Goal: Information Seeking & Learning: Learn about a topic

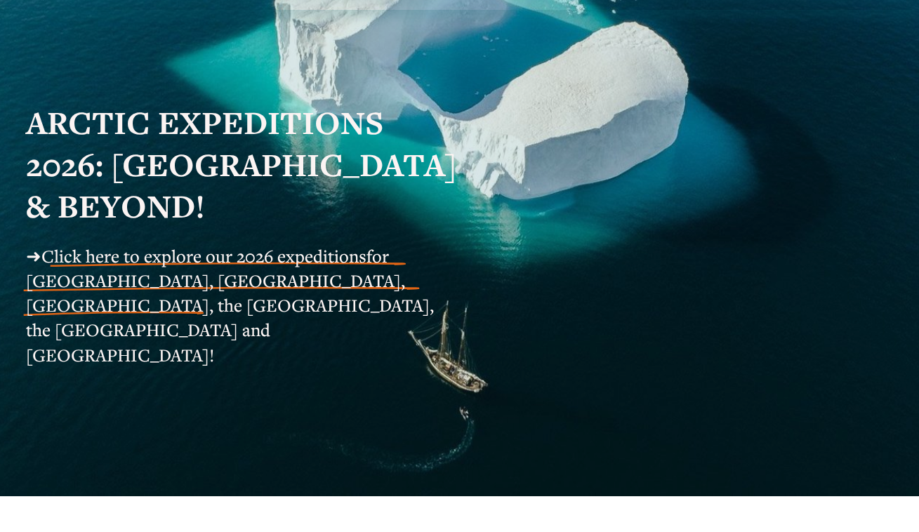
scroll to position [131, 0]
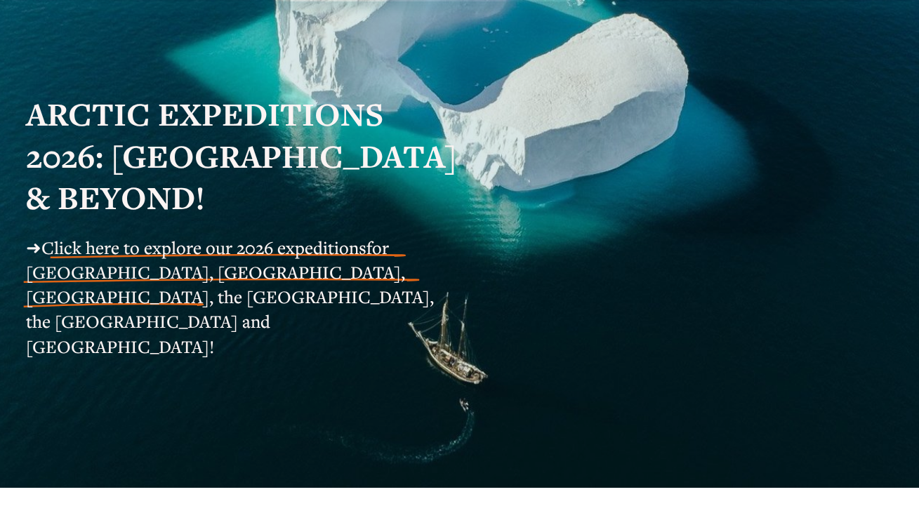
click at [328, 280] on span "for [GEOGRAPHIC_DATA], [GEOGRAPHIC_DATA], [GEOGRAPHIC_DATA], the [GEOGRAPHIC_DA…" at bounding box center [232, 297] width 412 height 122
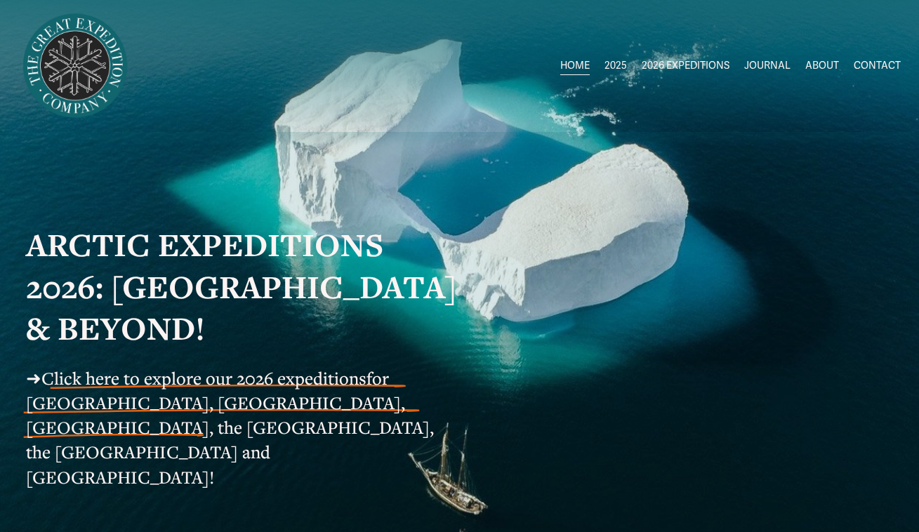
scroll to position [0, 0]
click at [0, 0] on span "Greenland AUG-SEPT" at bounding box center [0, 0] width 0 height 0
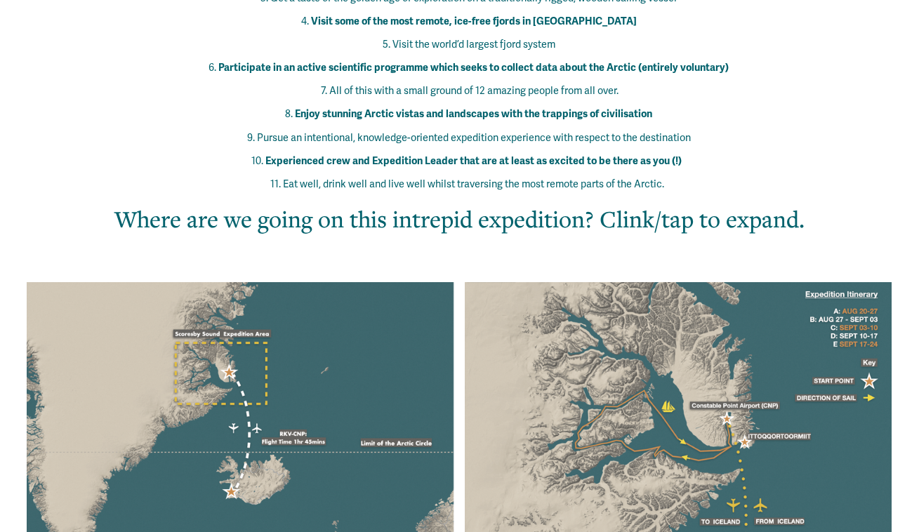
scroll to position [914, 0]
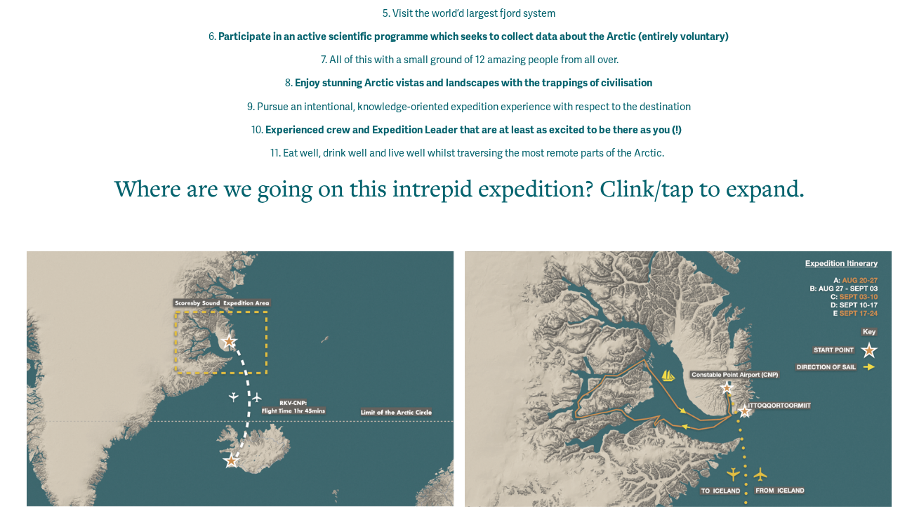
click at [735, 316] on div at bounding box center [678, 378] width 427 height 255
click at [695, 172] on h2 "Where are we going on this intrepid expedition? Clink/tap to expand." at bounding box center [459, 188] width 794 height 32
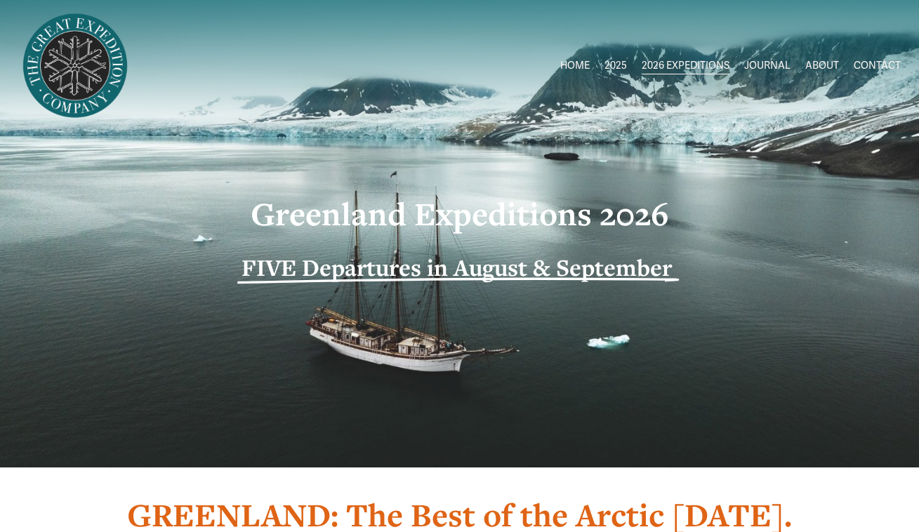
scroll to position [0, 0]
click at [0, 0] on span "[GEOGRAPHIC_DATA] to [GEOGRAPHIC_DATA]" at bounding box center [0, 0] width 0 height 0
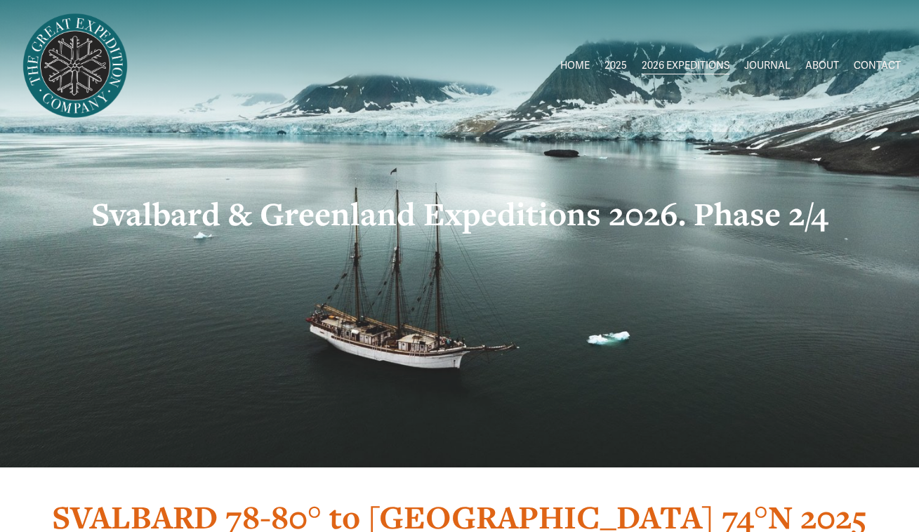
click at [0, 0] on span "Greenland AUG-SEPT" at bounding box center [0, 0] width 0 height 0
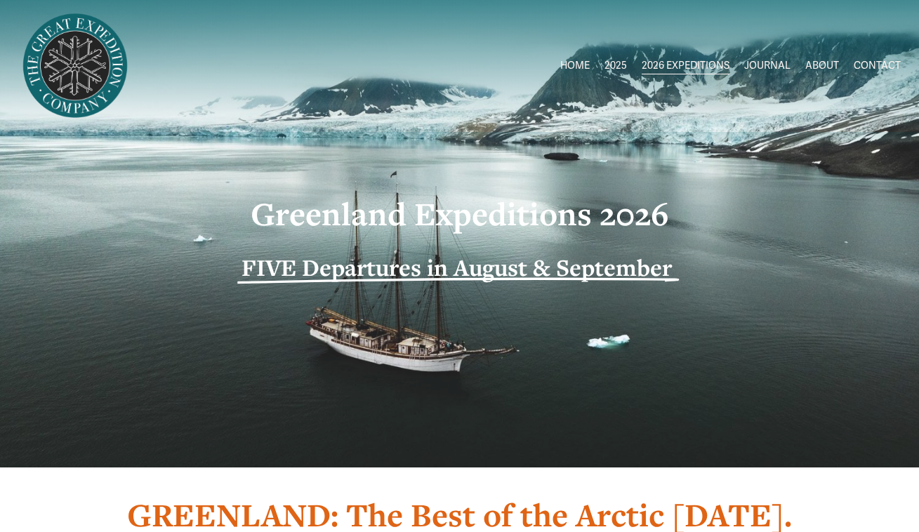
click at [574, 69] on link "HOME" at bounding box center [574, 66] width 29 height 20
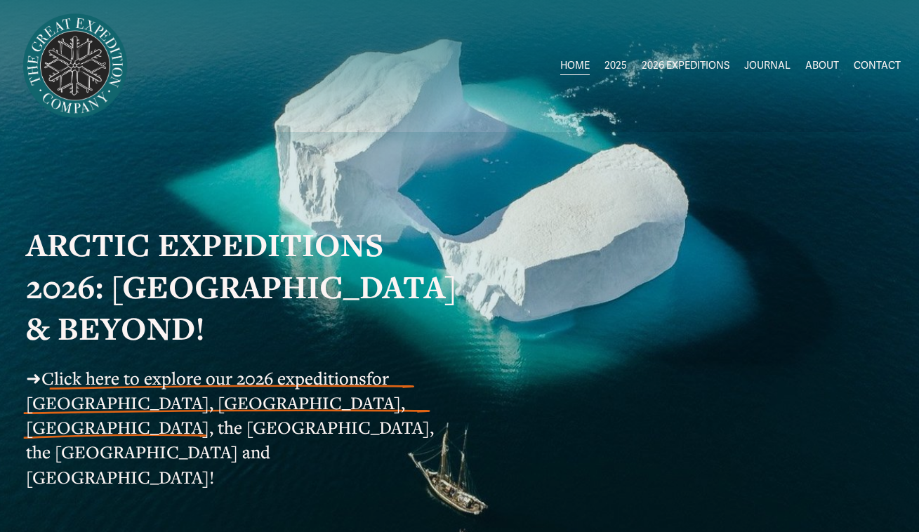
click at [771, 61] on link "JOURNAL" at bounding box center [767, 66] width 46 height 20
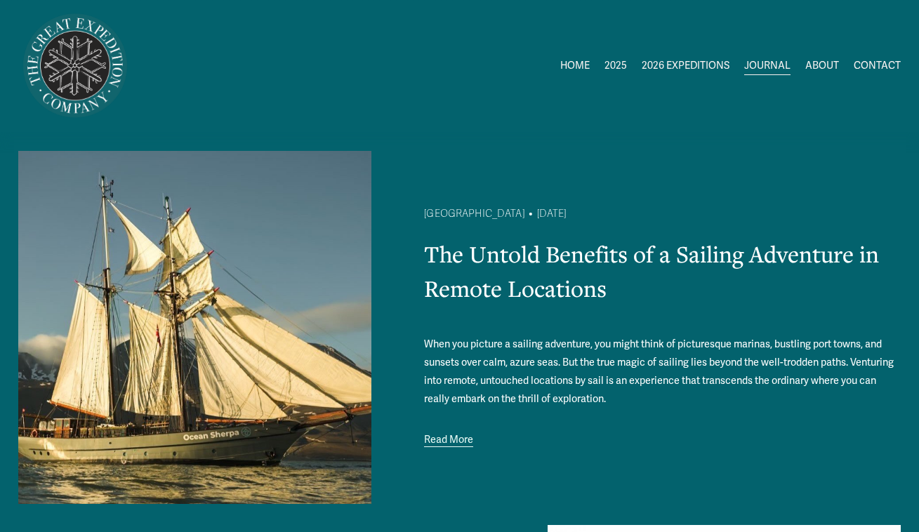
click at [820, 68] on link "ABOUT" at bounding box center [822, 66] width 34 height 20
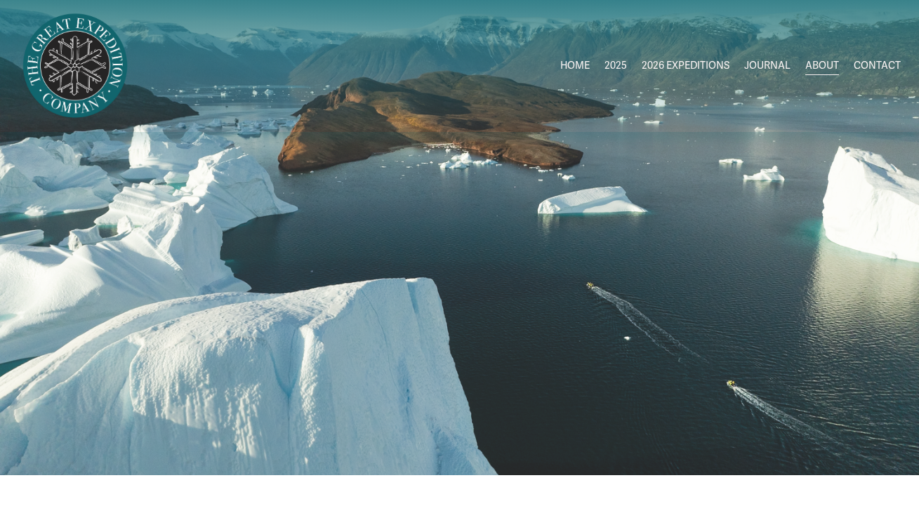
click at [0, 0] on span "Greenland AUG-SEPT" at bounding box center [0, 0] width 0 height 0
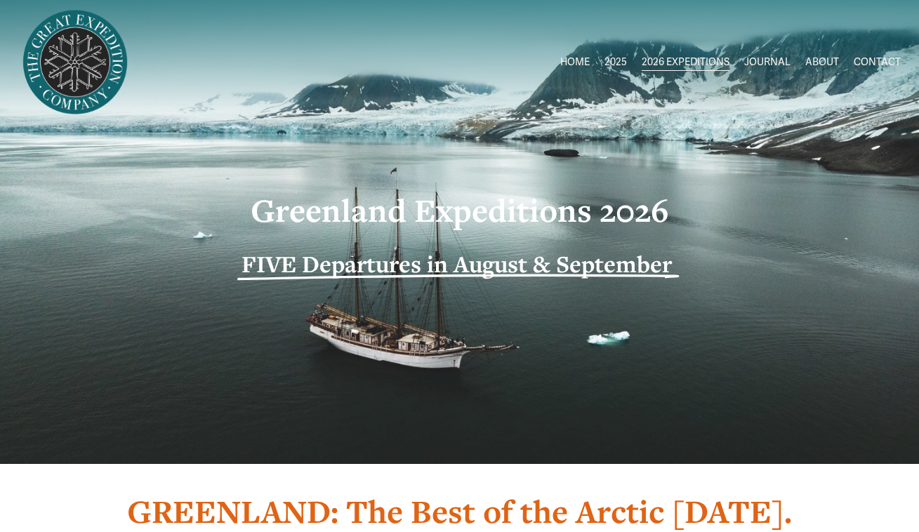
scroll to position [4, 0]
click at [0, 0] on span "Circumnavigating [GEOGRAPHIC_DATA] 1" at bounding box center [0, 0] width 0 height 0
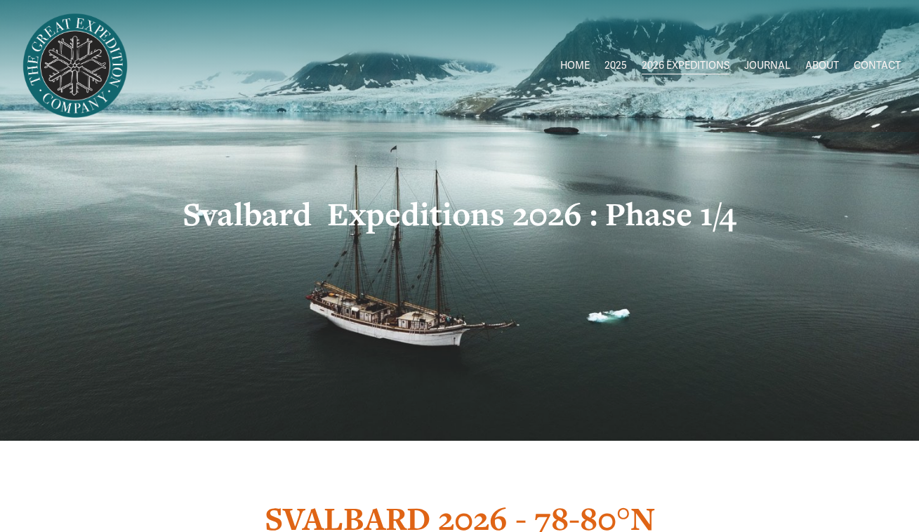
click at [0, 0] on span "[GEOGRAPHIC_DATA] to [GEOGRAPHIC_DATA]" at bounding box center [0, 0] width 0 height 0
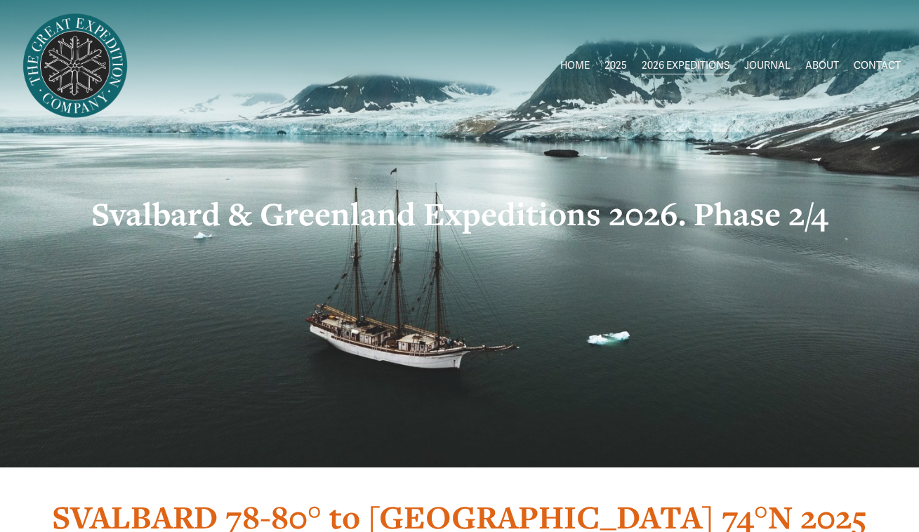
click at [0, 0] on span "Greenland AUG-SEPT" at bounding box center [0, 0] width 0 height 0
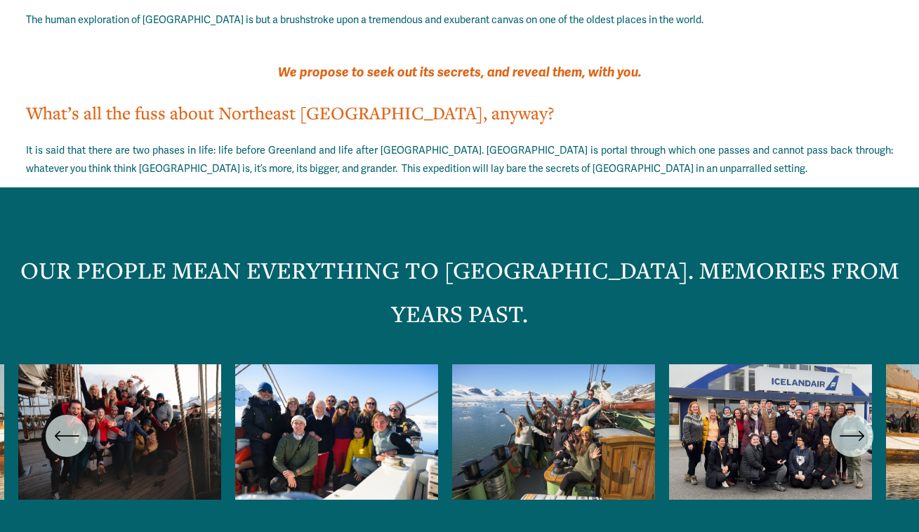
scroll to position [2266, 0]
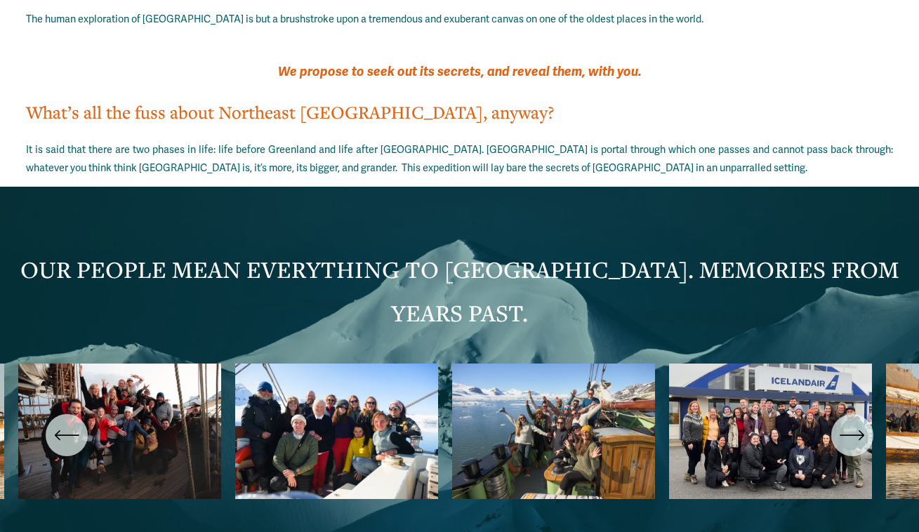
click at [852, 422] on icon "\a \a \a Next\a \a" at bounding box center [851, 434] width 25 height 25
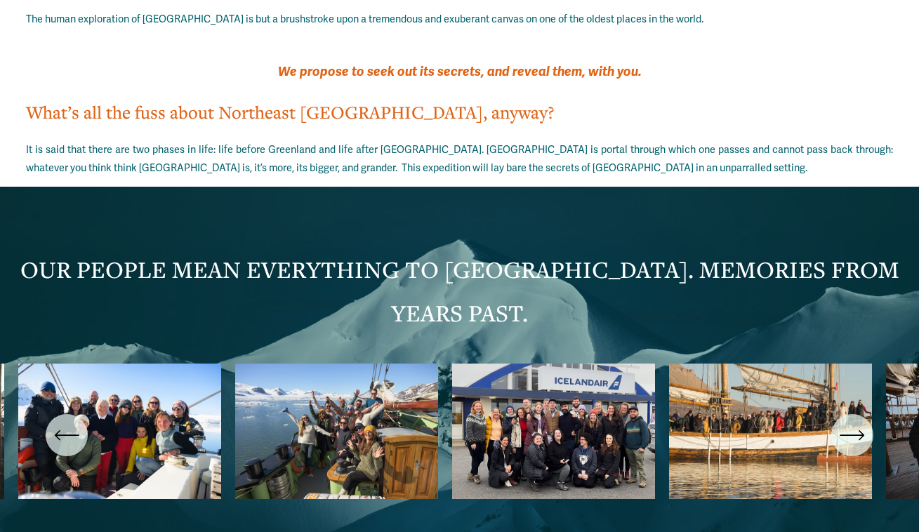
click at [852, 422] on icon "\a \a \a Next\a \a" at bounding box center [851, 434] width 25 height 25
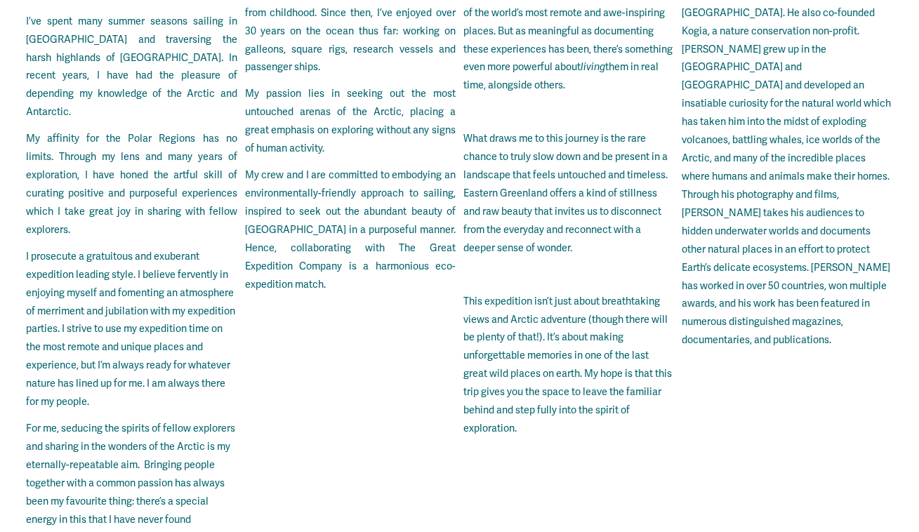
scroll to position [3388, 0]
